Goal: Check status: Check status

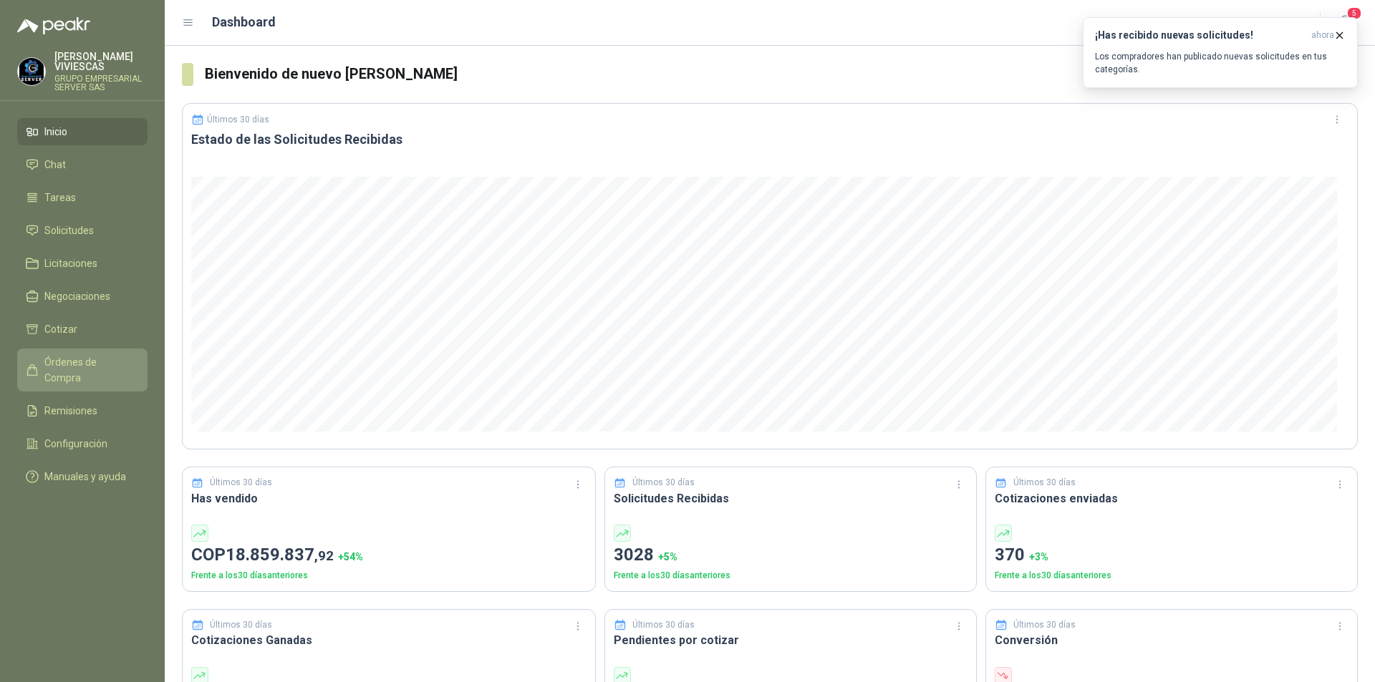
click at [67, 352] on link "Órdenes de Compra" at bounding box center [82, 370] width 130 height 43
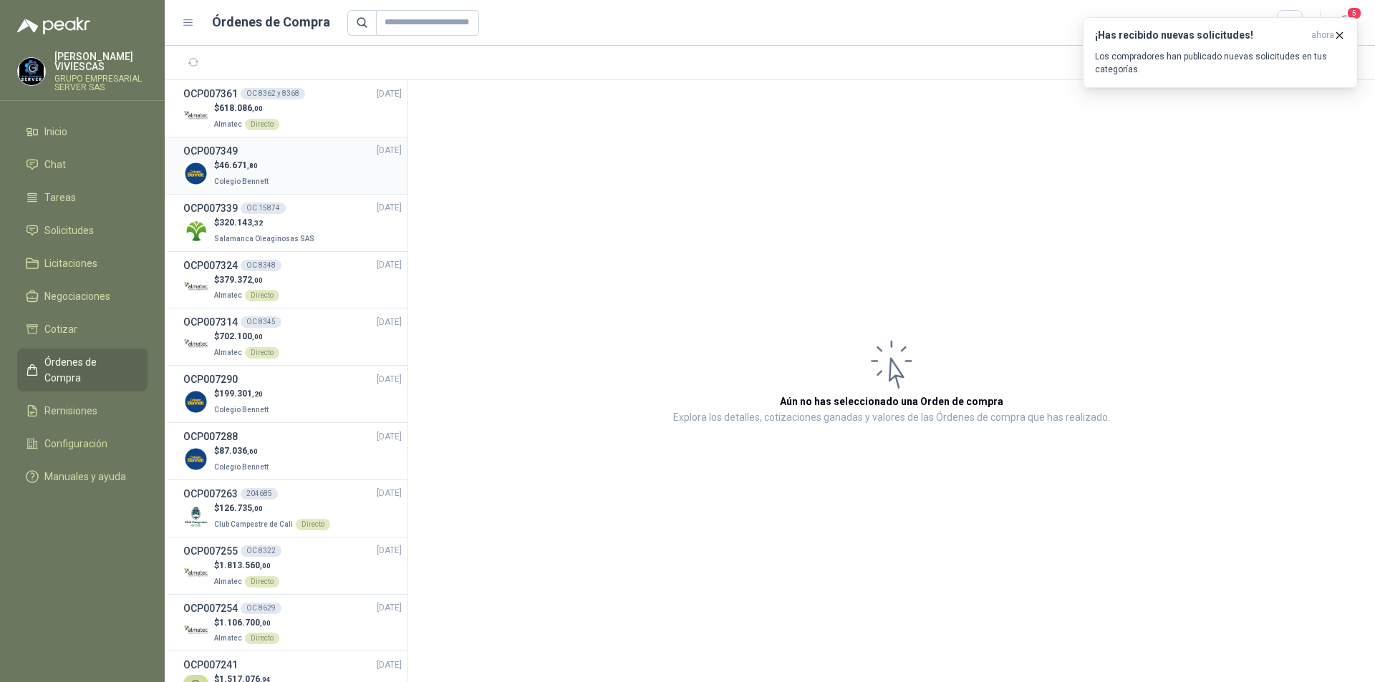
click at [366, 169] on div "$ 46.671 ,80 Colegio [PERSON_NAME]" at bounding box center [292, 173] width 218 height 29
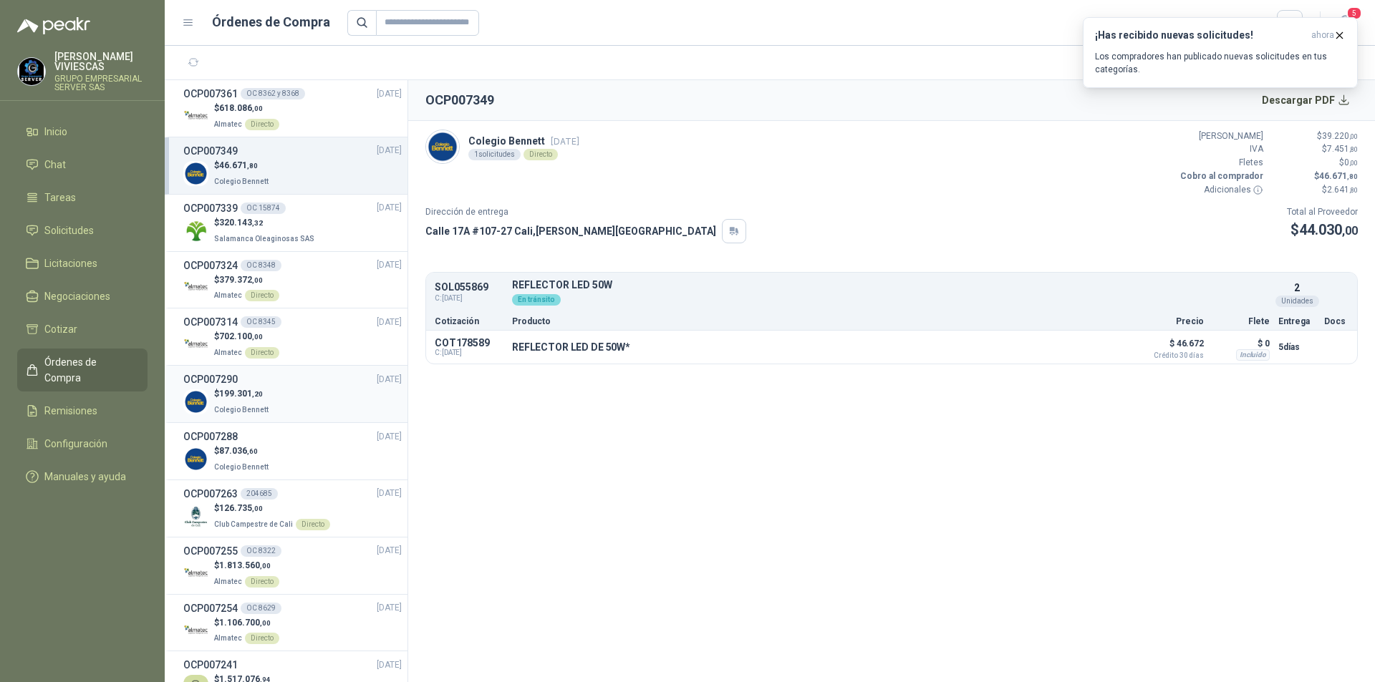
click at [357, 403] on div "$ 199.301 ,20 Colegio [PERSON_NAME]" at bounding box center [292, 401] width 218 height 29
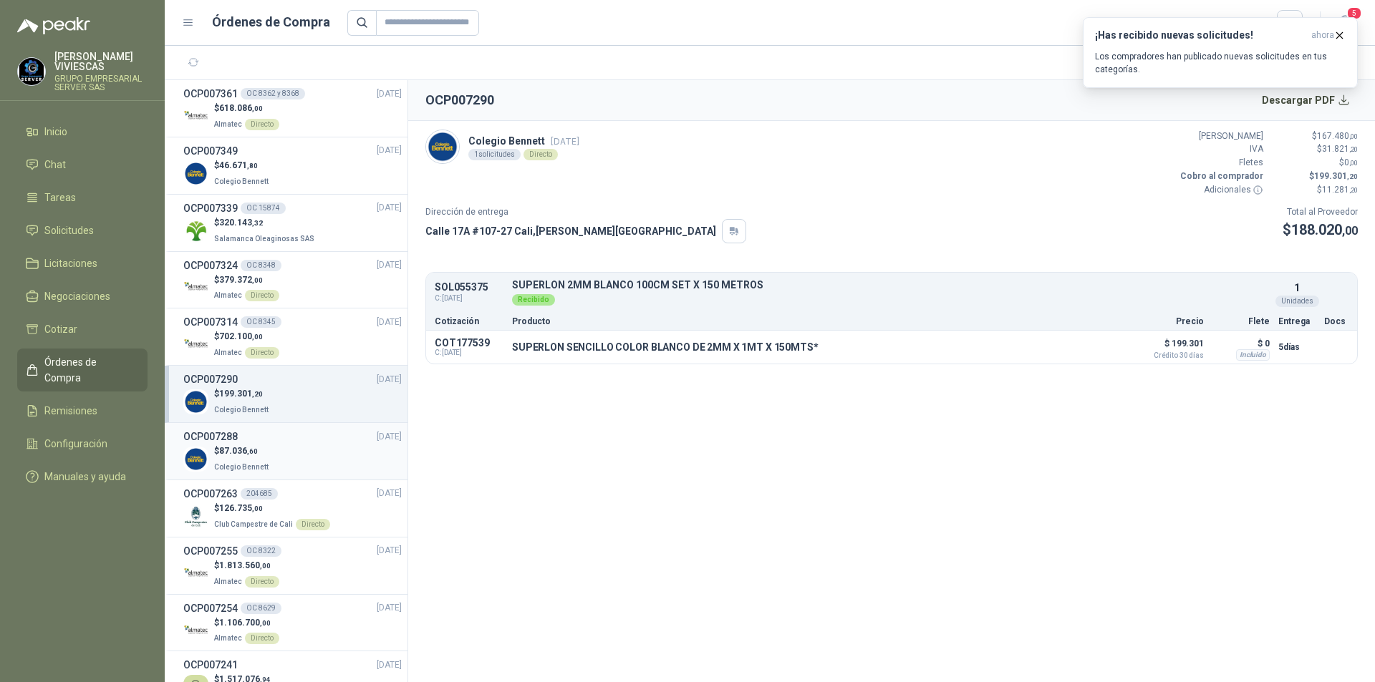
click at [348, 448] on div "$ 87.036 ,60 Colegio [PERSON_NAME]" at bounding box center [292, 459] width 218 height 29
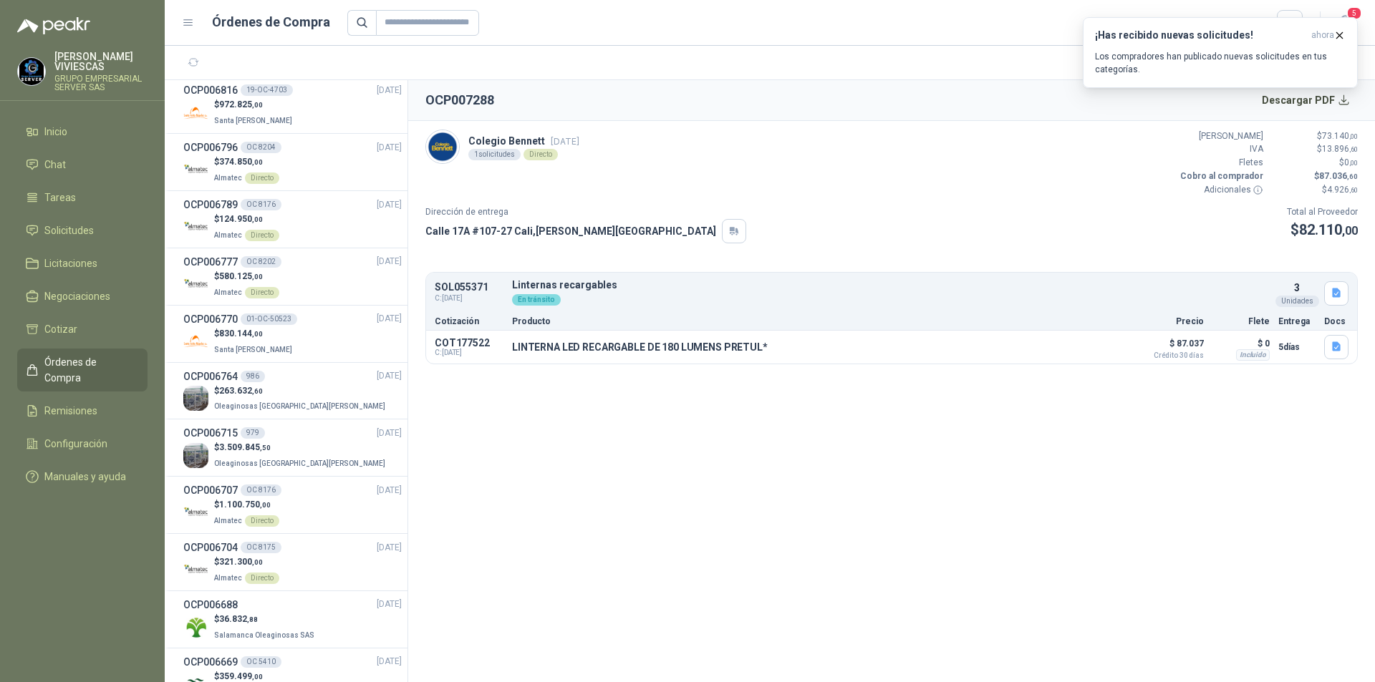
scroll to position [2220, 0]
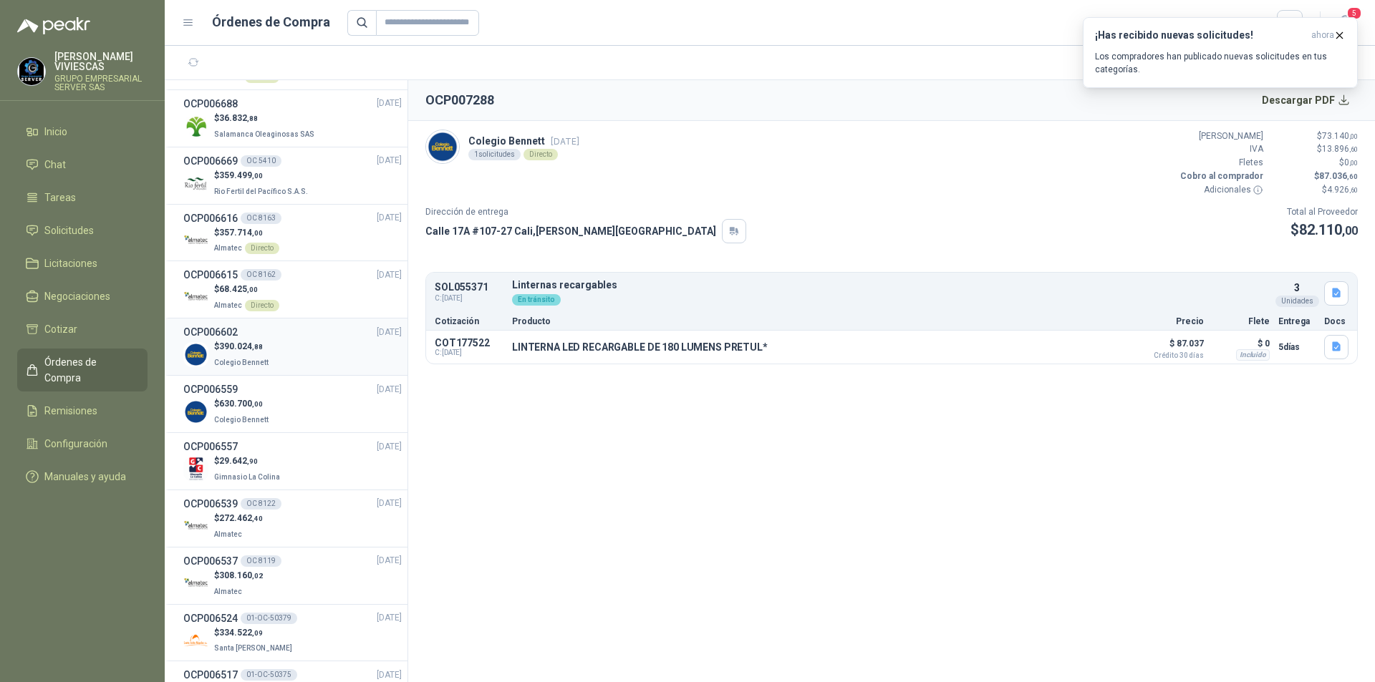
click at [320, 347] on div "$ 390.024 ,[GEOGRAPHIC_DATA][PERSON_NAME]" at bounding box center [292, 354] width 218 height 29
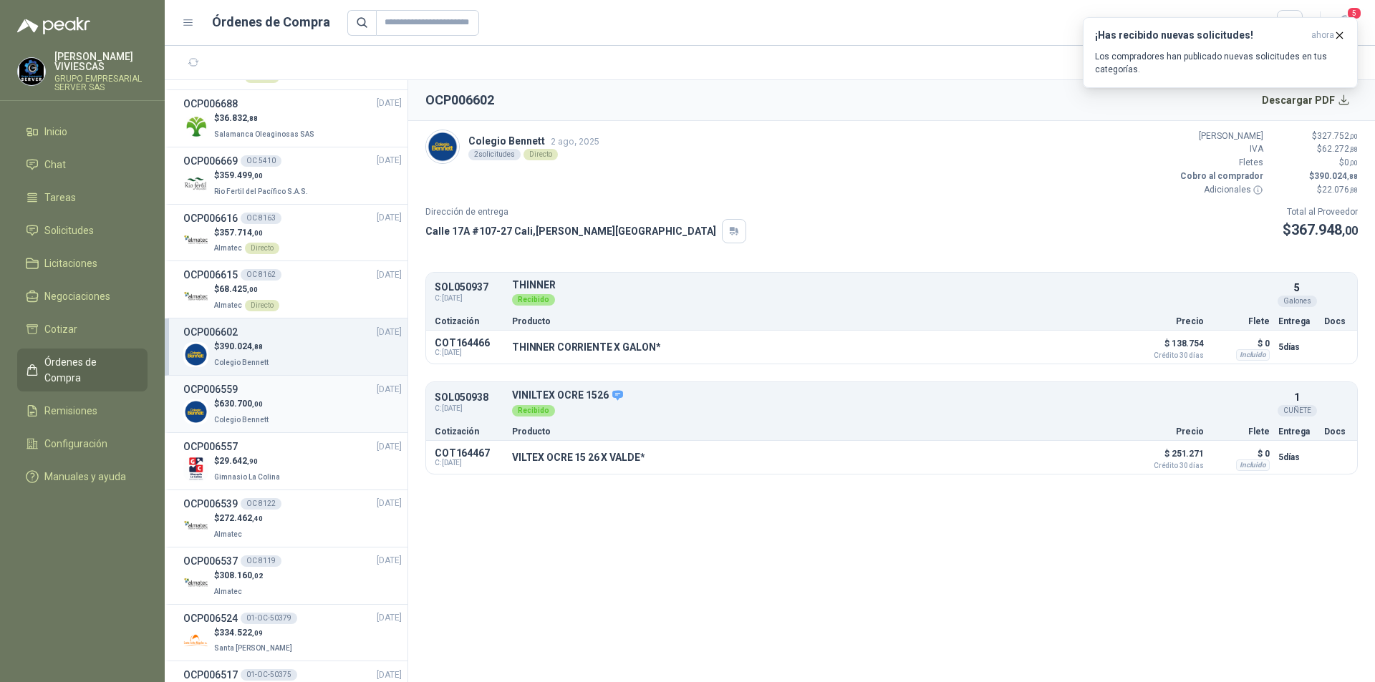
click at [312, 412] on div "$ 630.700 ,00 [GEOGRAPHIC_DATA][PERSON_NAME]" at bounding box center [292, 411] width 218 height 29
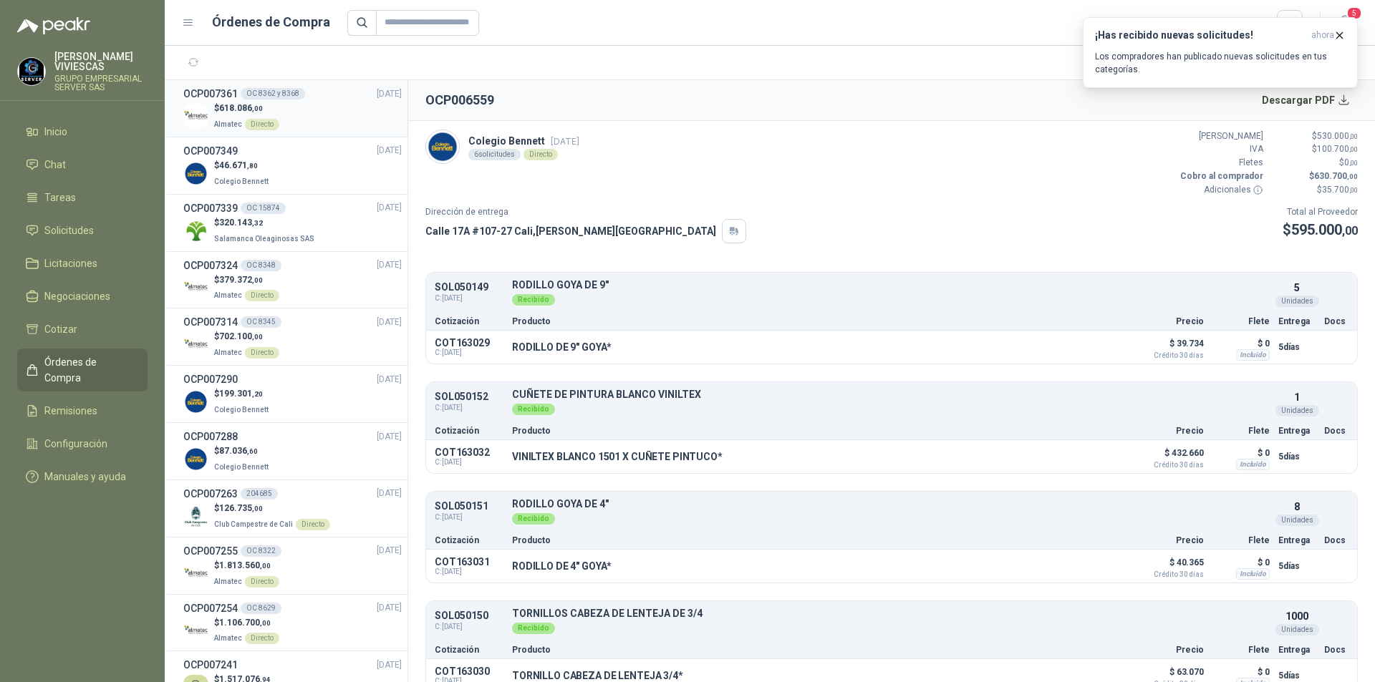
click at [289, 104] on div "$ 618.086 ,00 Almatec Directo" at bounding box center [292, 116] width 218 height 29
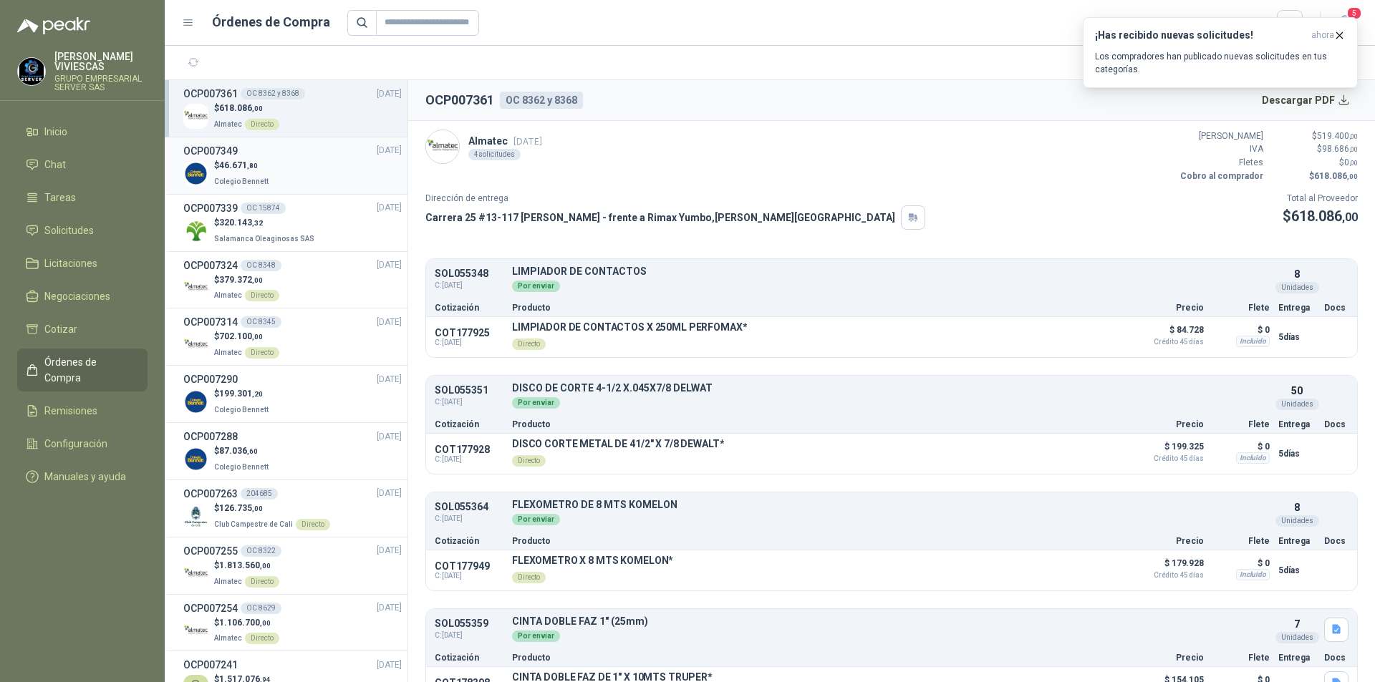
click at [315, 166] on div "$ 46.671 ,80 Colegio [PERSON_NAME]" at bounding box center [292, 173] width 218 height 29
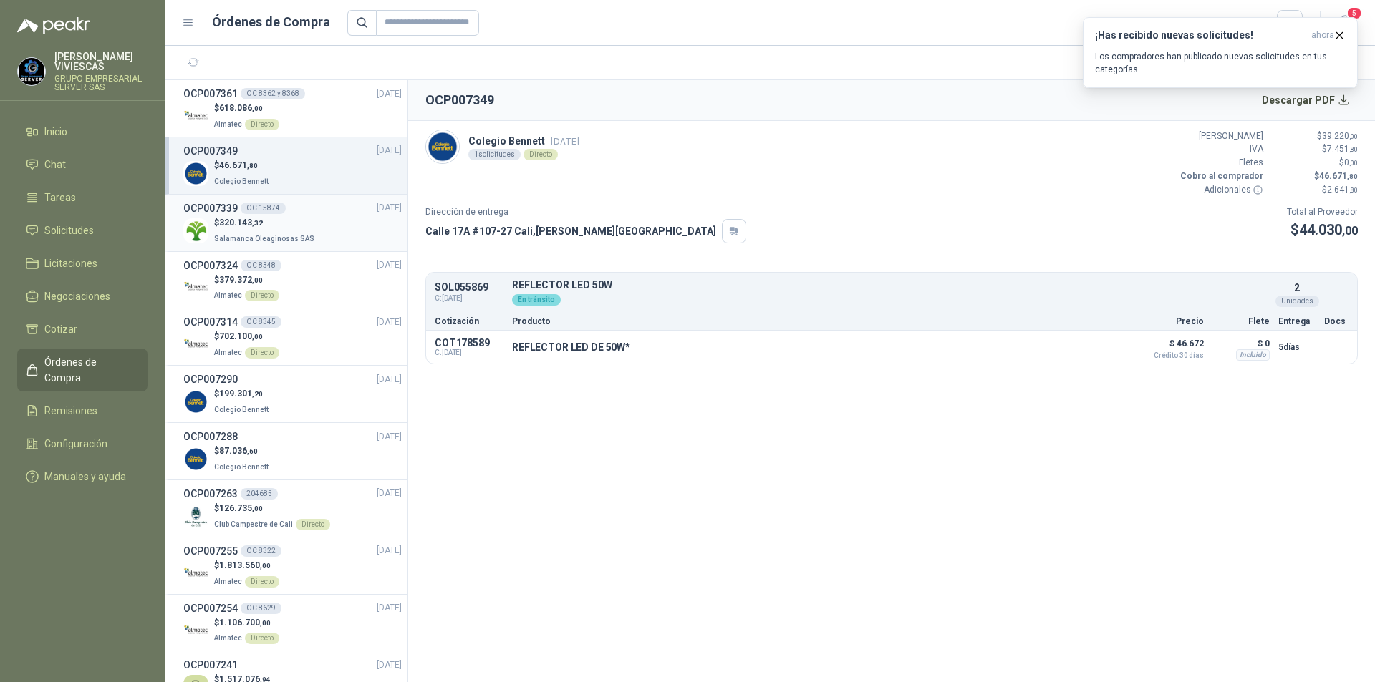
click at [324, 202] on div "OCP007339 OC 15874 [DATE]" at bounding box center [292, 209] width 218 height 16
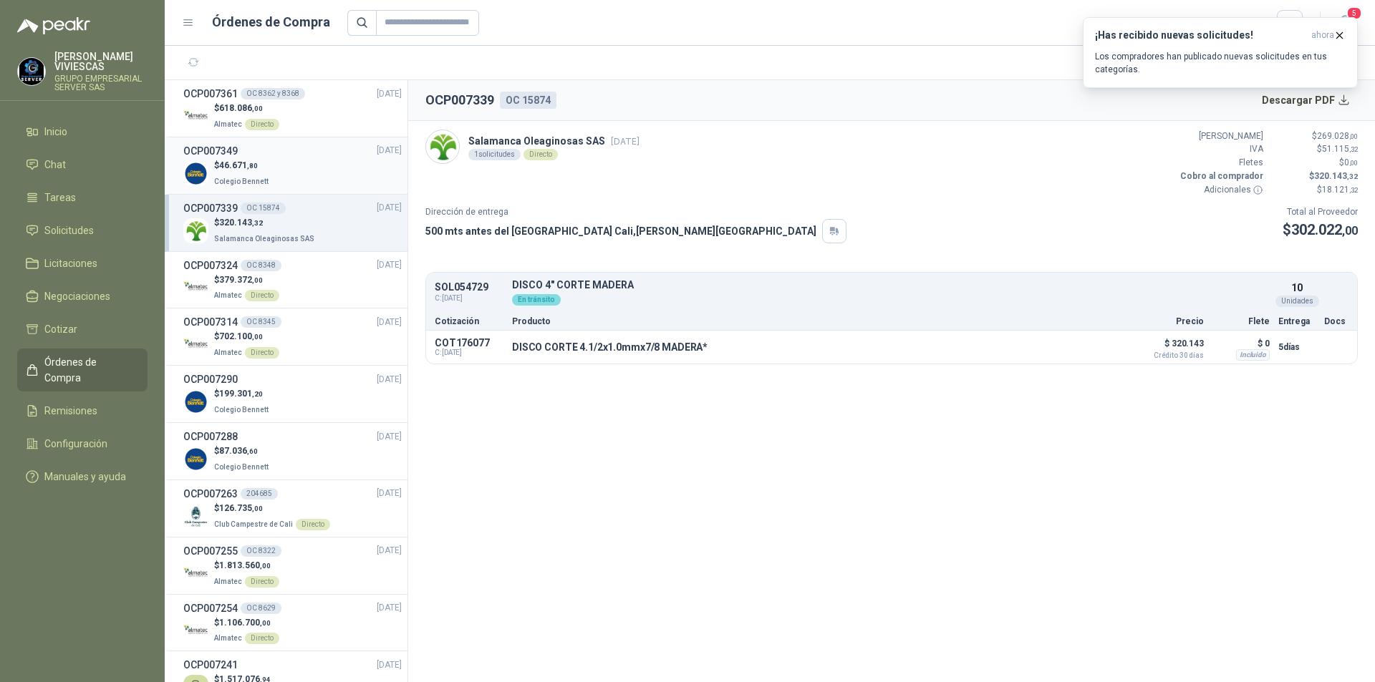
click at [319, 163] on div "$ 46.671 ,80 Colegio [PERSON_NAME]" at bounding box center [292, 173] width 218 height 29
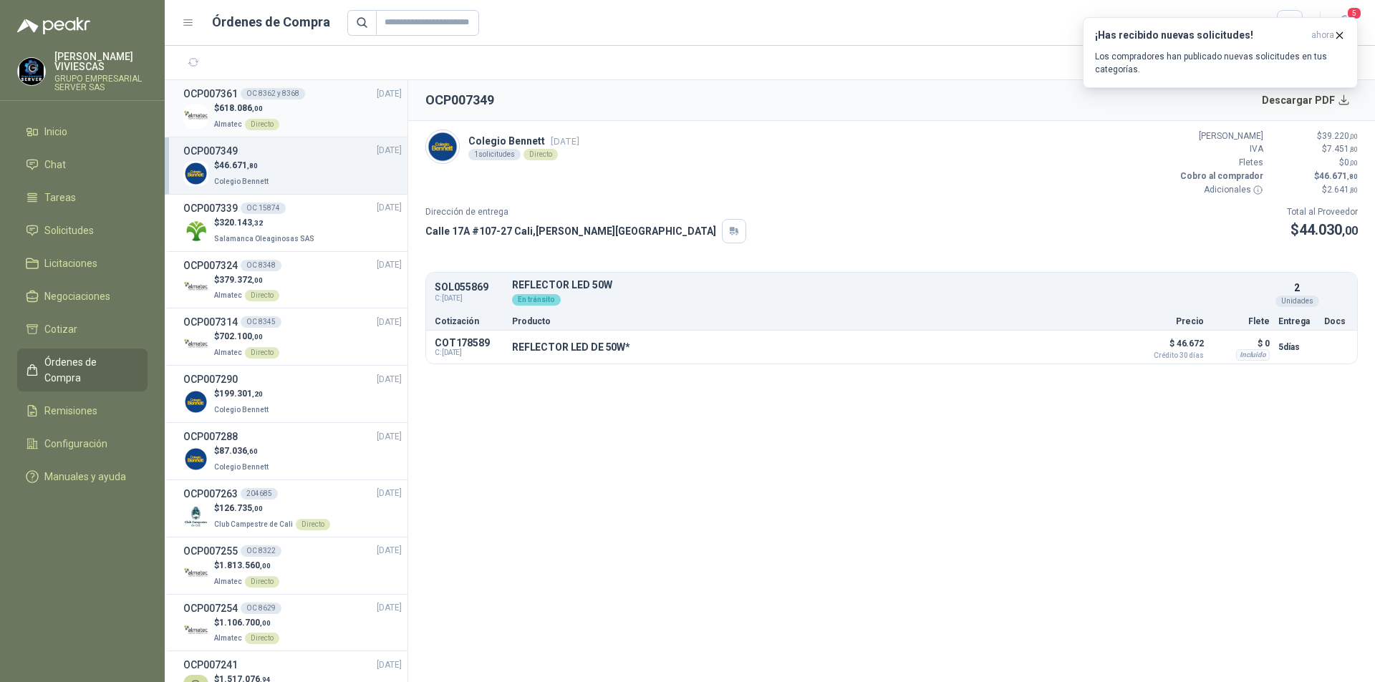
click at [322, 95] on div "OCP007361 OC 8362 y 8368 [DATE]" at bounding box center [292, 94] width 218 height 16
